Goal: Find specific page/section: Find specific page/section

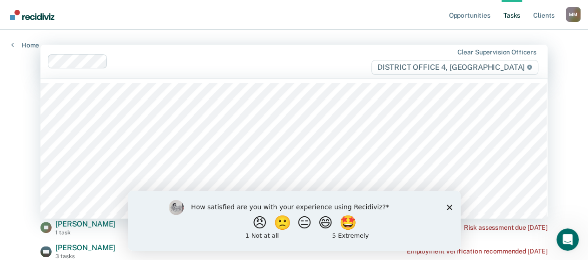
click at [142, 56] on div at bounding box center [209, 61] width 323 height 14
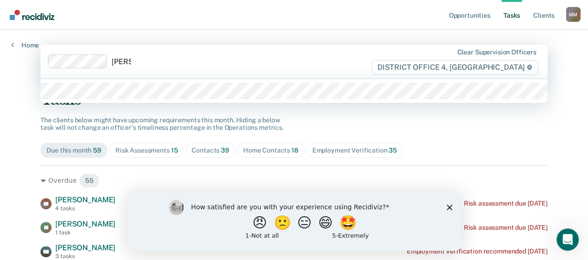
type input "[PERSON_NAME]"
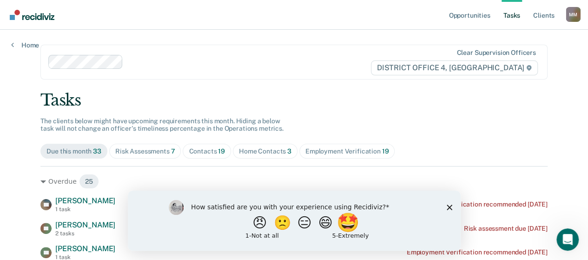
click at [352, 226] on button "🤩" at bounding box center [348, 222] width 25 height 19
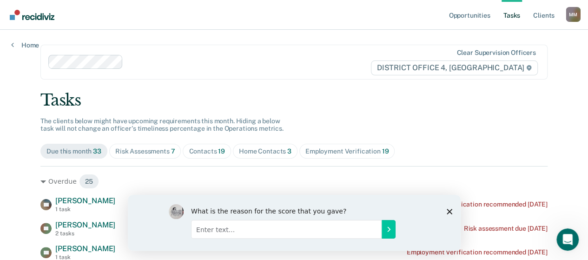
click at [454, 210] on div "What is the reason for the score that you gave?" at bounding box center [293, 222] width 333 height 56
click at [448, 211] on icon "Close survey" at bounding box center [449, 211] width 6 height 6
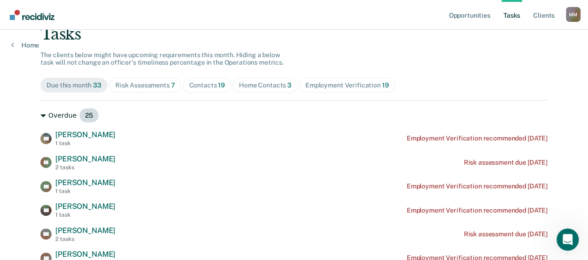
scroll to position [67, 0]
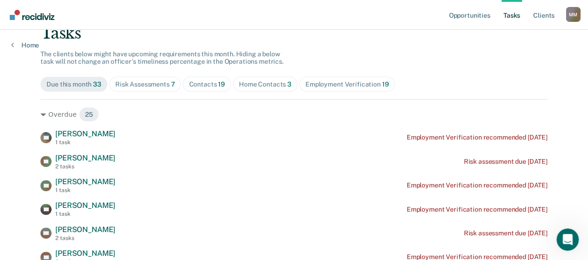
click at [251, 87] on div "Home Contacts 3" at bounding box center [265, 84] width 53 height 8
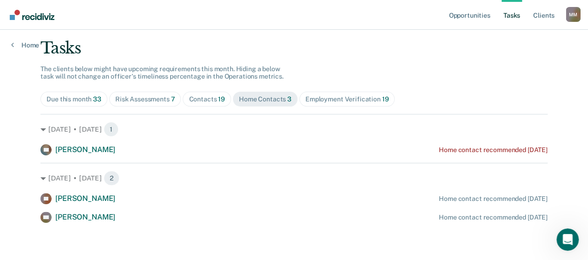
scroll to position [52, 0]
click at [195, 101] on div "Contacts 19" at bounding box center [207, 100] width 36 height 8
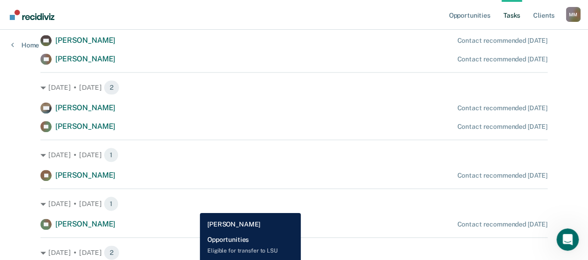
scroll to position [462, 0]
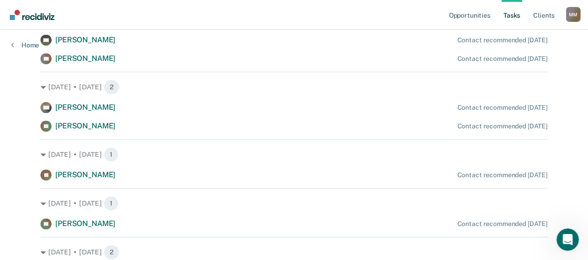
click at [198, 47] on div "KH [PERSON_NAME] Contact recommended [DATE] CS [PERSON_NAME] Contact recommende…" at bounding box center [293, 49] width 507 height 30
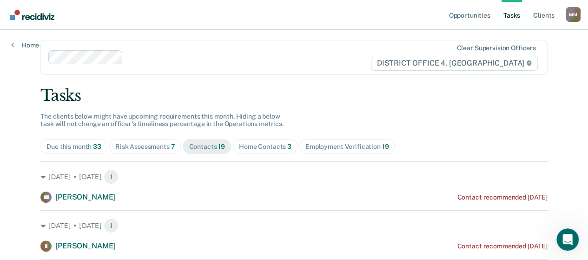
scroll to position [0, 0]
